Goal: Task Accomplishment & Management: Use online tool/utility

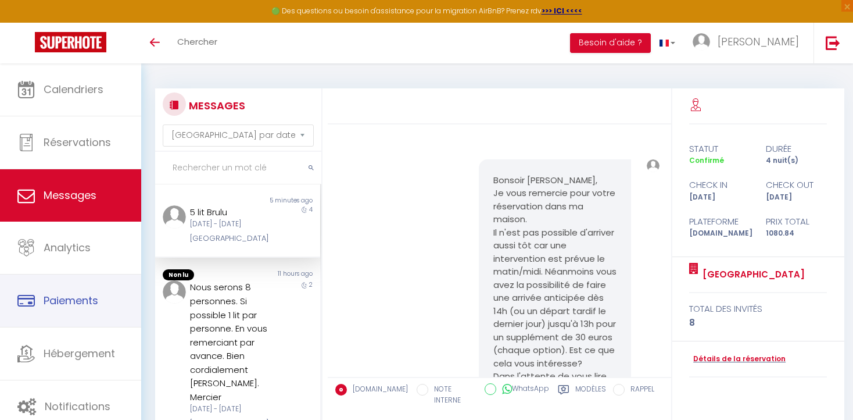
select select "message"
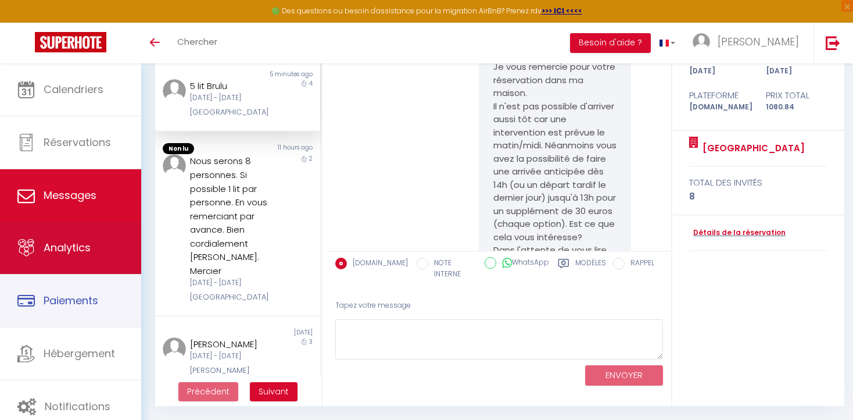
scroll to position [6703, 0]
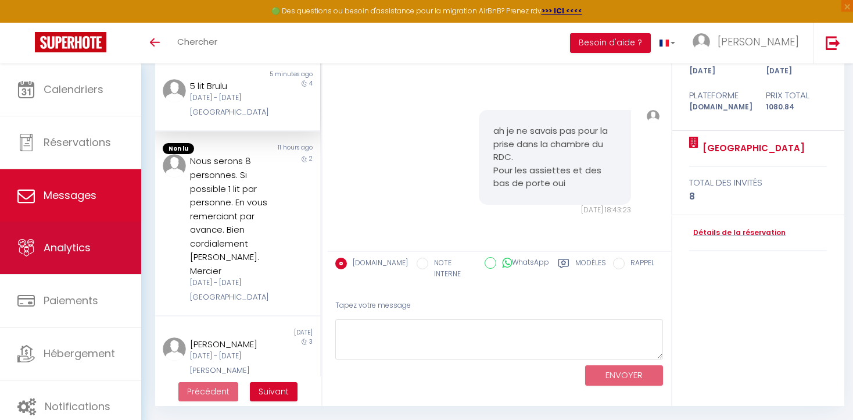
click at [76, 257] on link "Analytics" at bounding box center [70, 248] width 141 height 52
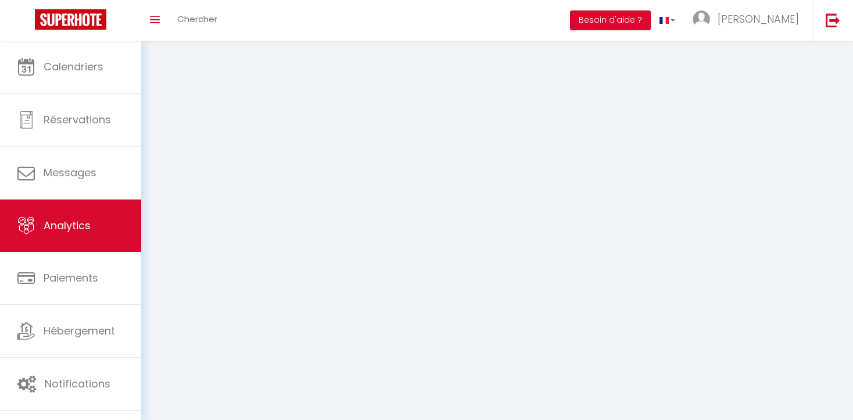
select select "2025"
select select "10"
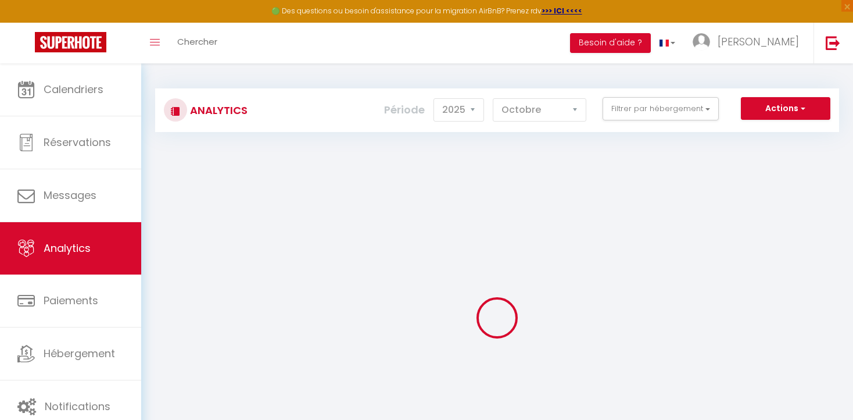
checkbox input "false"
checkbox Jaurès "false"
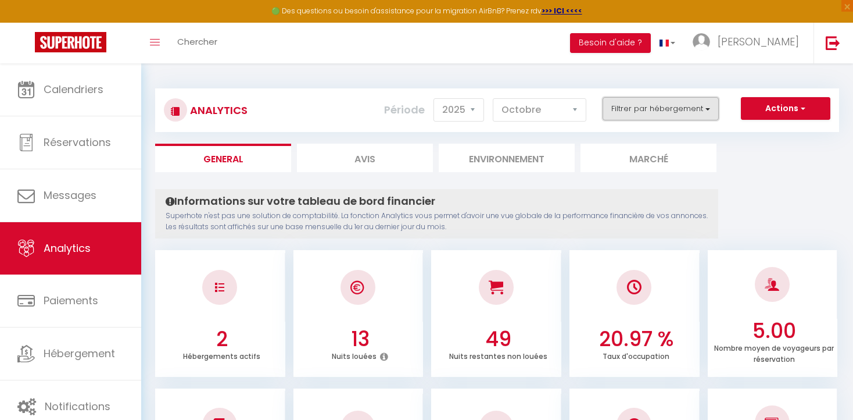
click at [705, 106] on button "Filtrer par hébergement" at bounding box center [661, 108] width 116 height 23
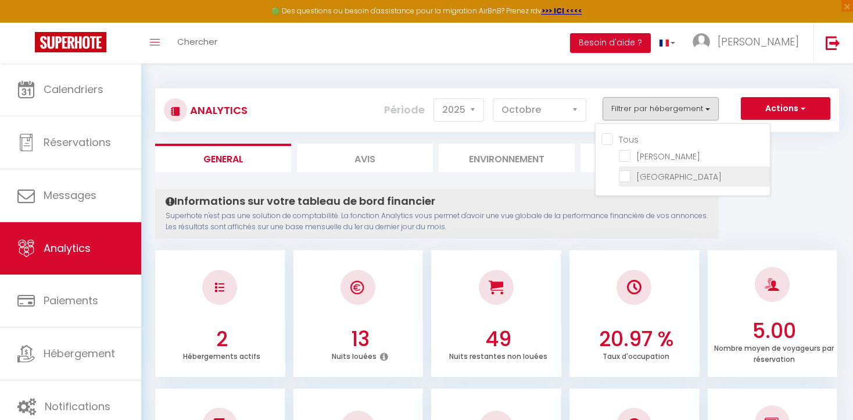
click at [627, 173] on Simon "checkbox" at bounding box center [694, 176] width 151 height 12
checkbox Simon "true"
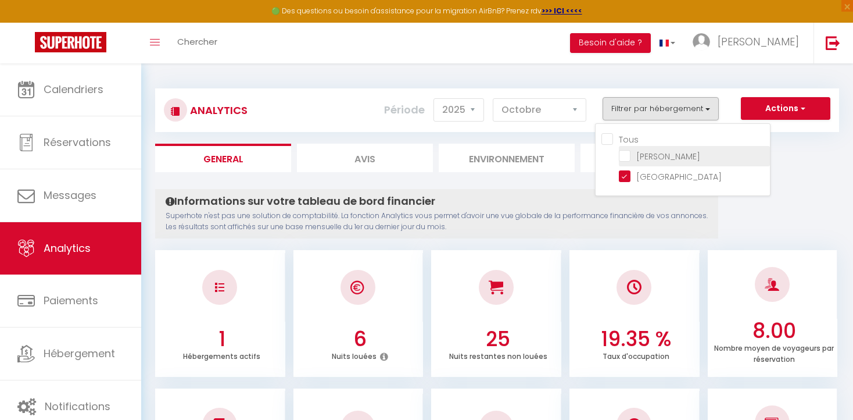
click at [628, 152] on Jaurès "checkbox" at bounding box center [694, 155] width 151 height 12
checkbox Jaurès "true"
checkbox input "true"
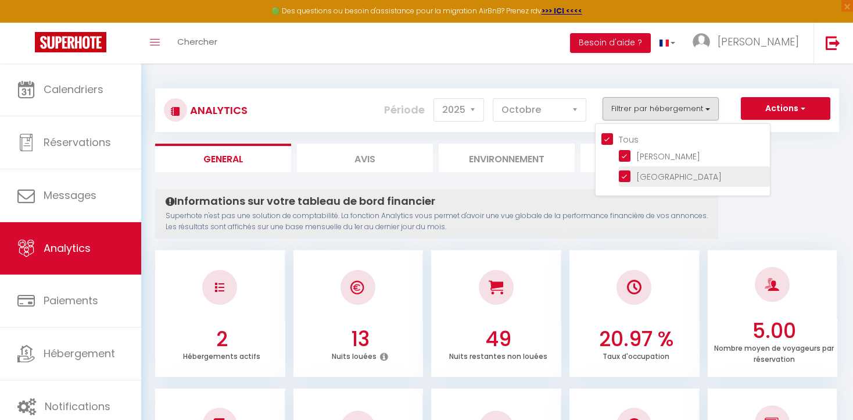
click at [627, 173] on Simon "checkbox" at bounding box center [694, 176] width 151 height 12
checkbox Simon "false"
checkbox input "false"
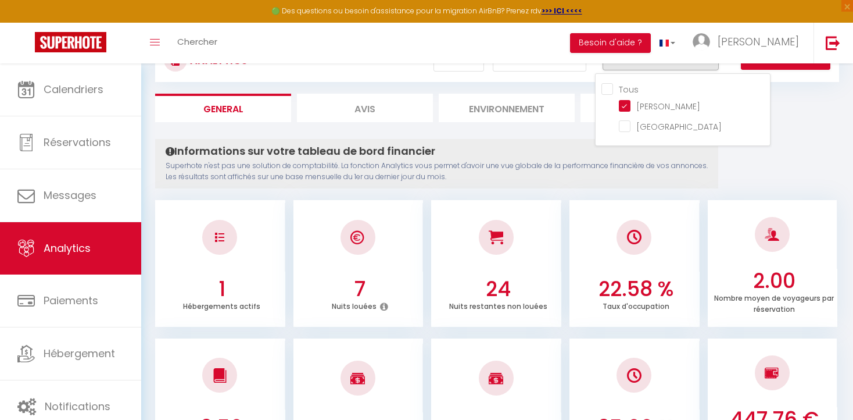
scroll to position [49, 0]
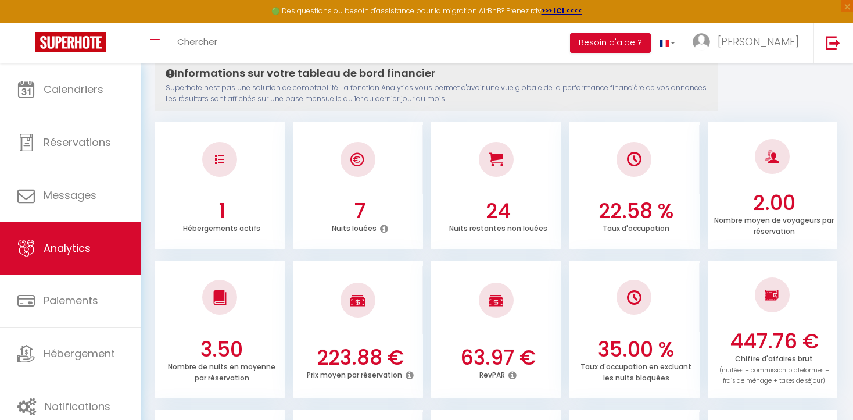
scroll to position [0, 0]
